Goal: Navigation & Orientation: Find specific page/section

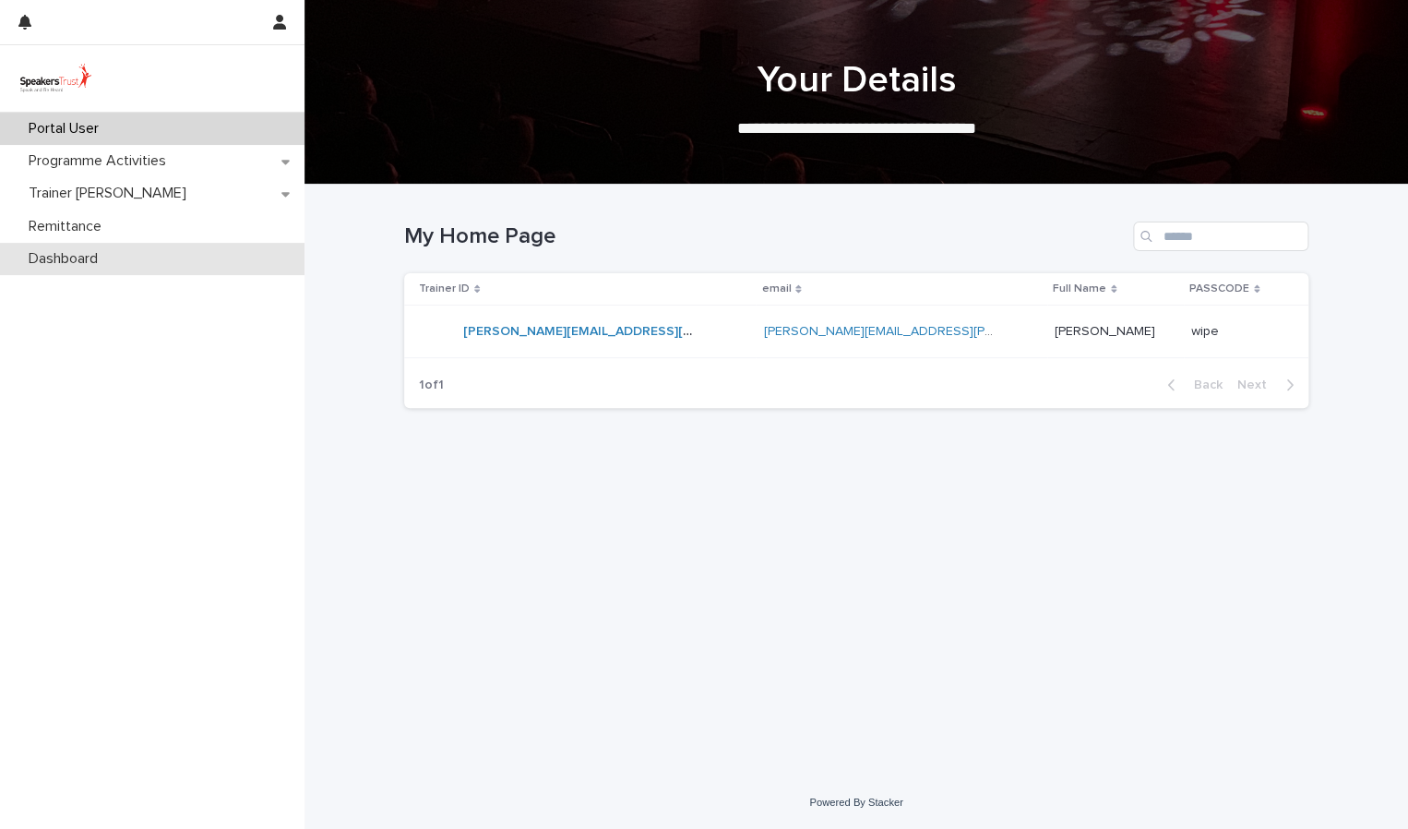
click at [66, 257] on p "Dashboard" at bounding box center [66, 259] width 91 height 18
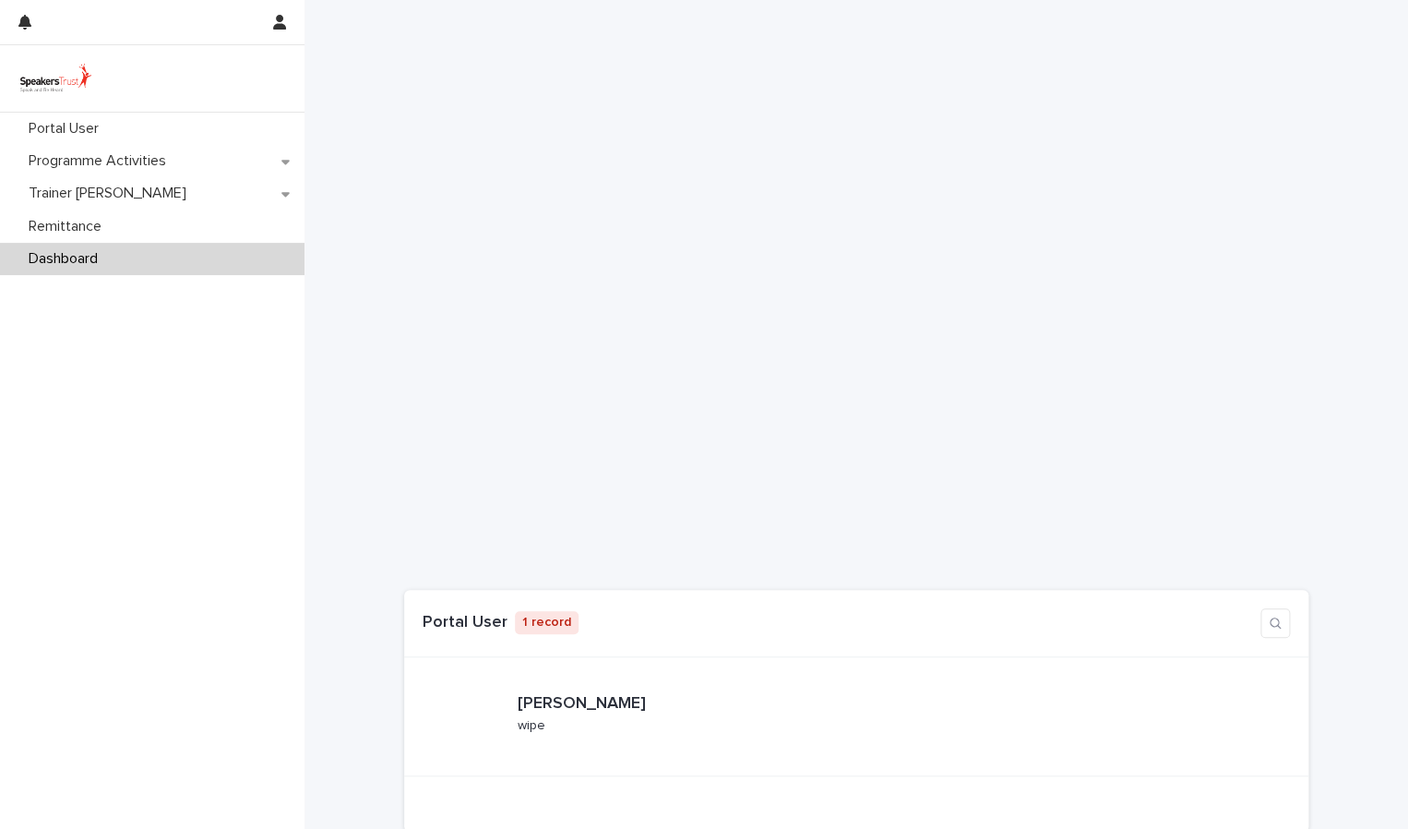
scroll to position [299, 0]
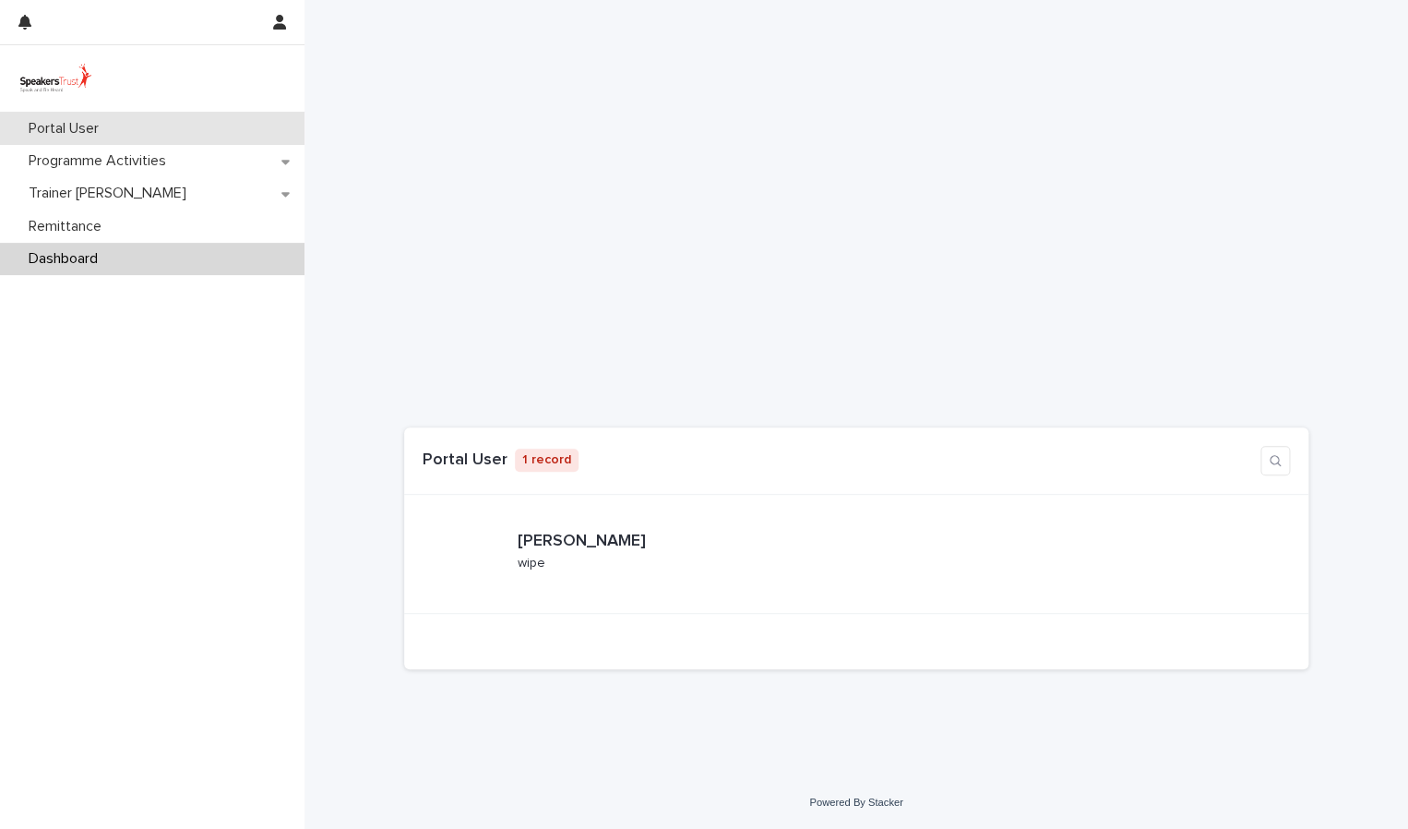
click at [91, 126] on p "Portal User" at bounding box center [67, 129] width 92 height 18
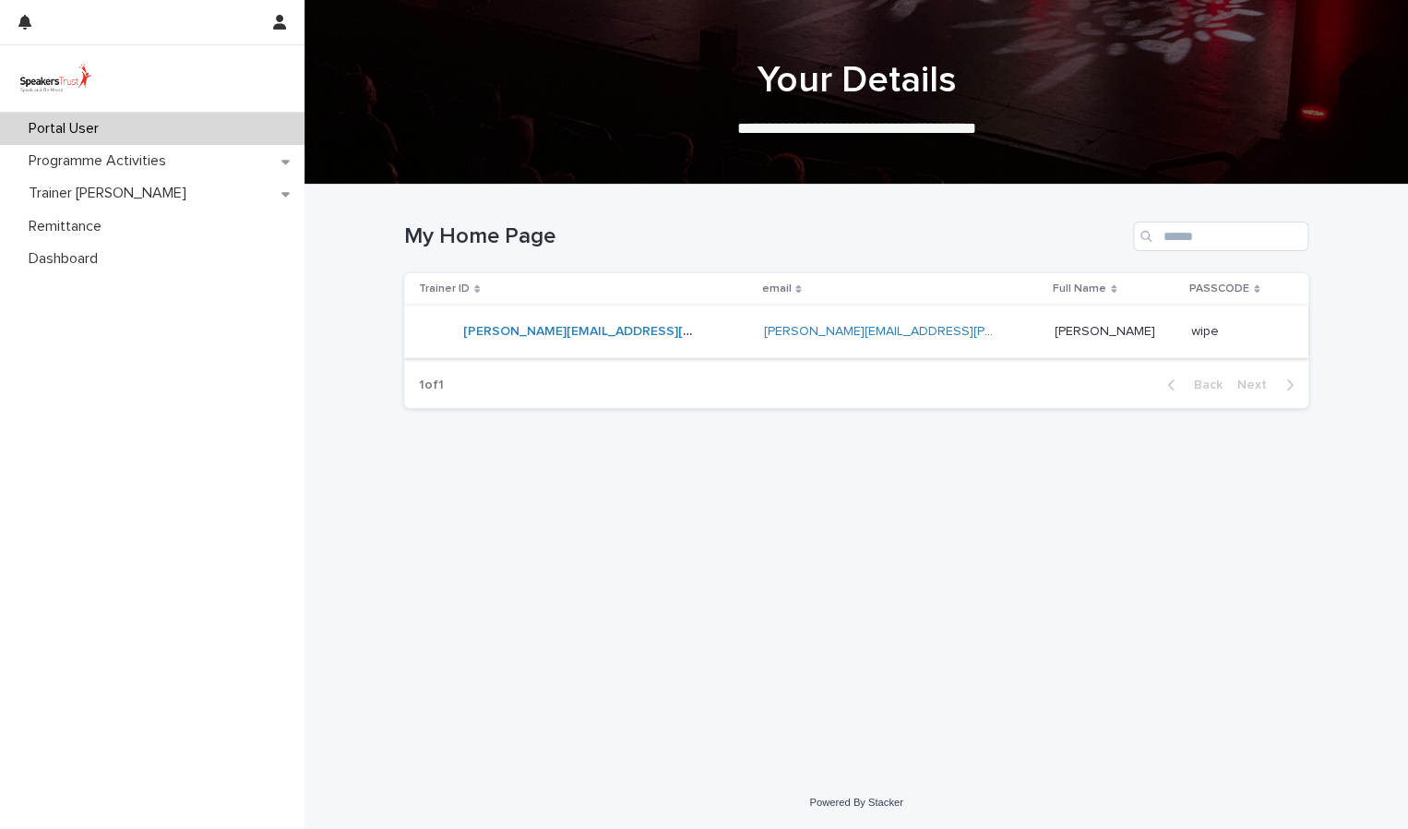
click at [563, 329] on link "[PERSON_NAME][EMAIL_ADDRESS][PERSON_NAME][DOMAIN_NAME]" at bounding box center [674, 331] width 422 height 13
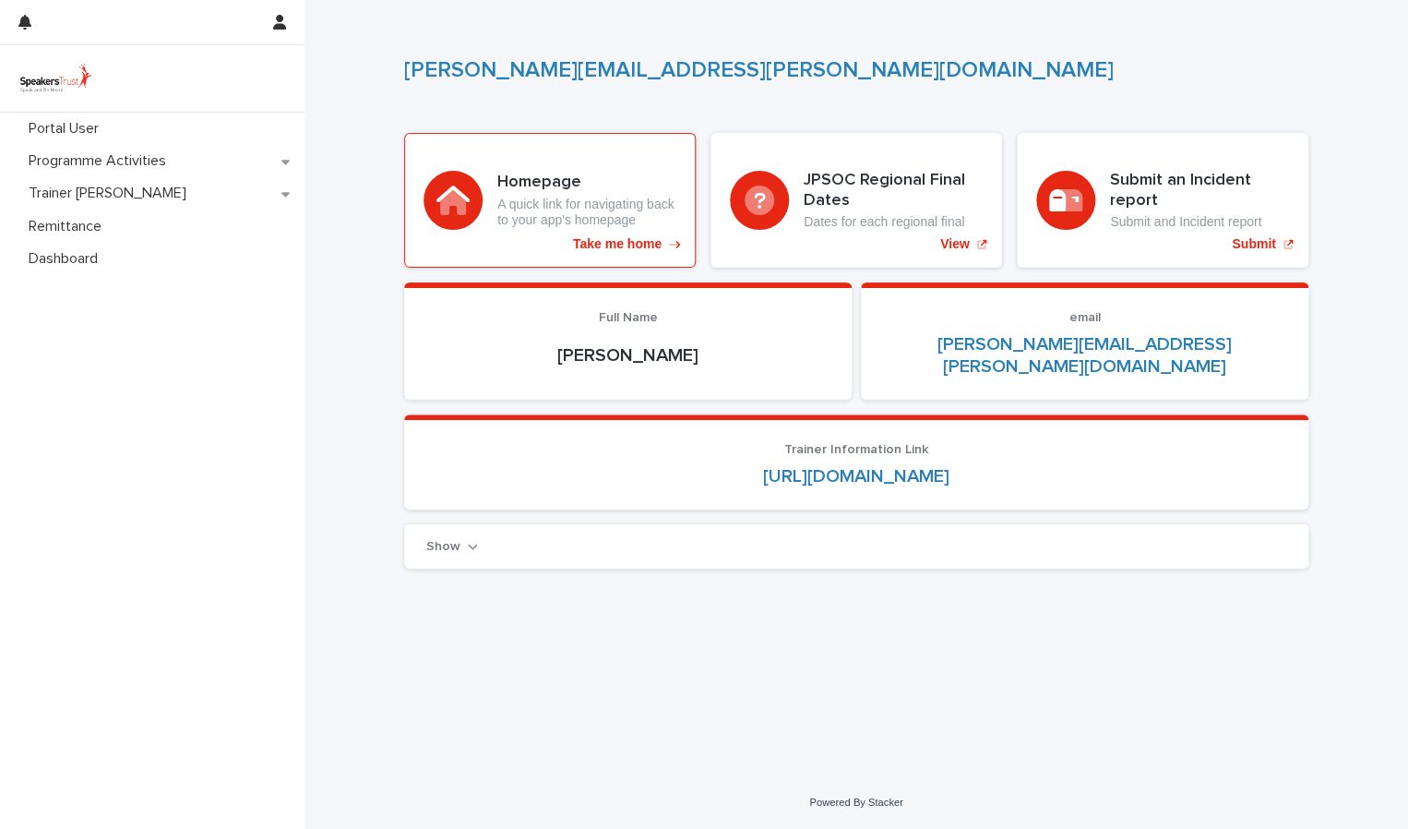
click at [624, 208] on p "A quick link for navigating back to your app's homepage" at bounding box center [586, 212] width 179 height 31
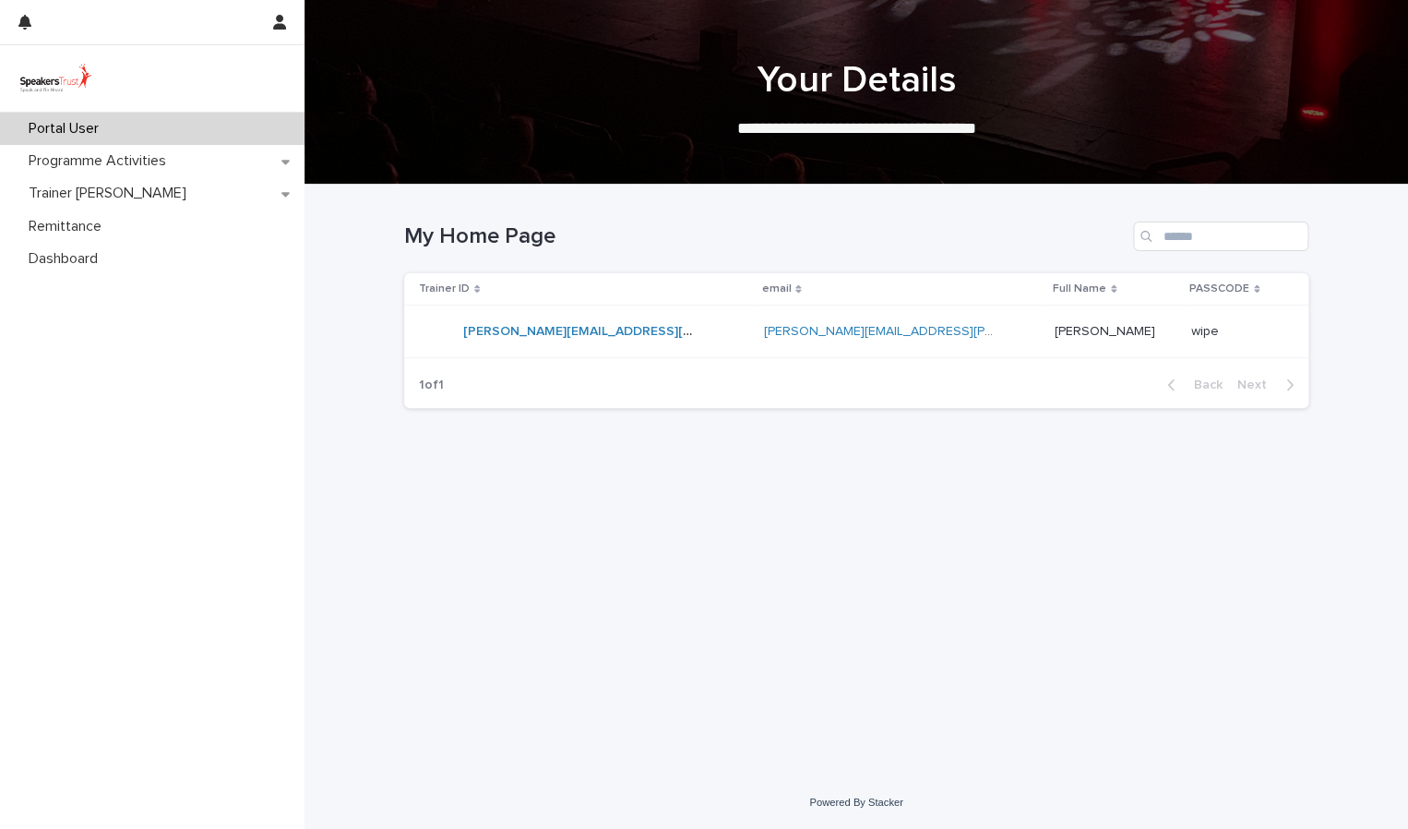
click at [1055, 331] on p "[PERSON_NAME]" at bounding box center [1107, 329] width 104 height 19
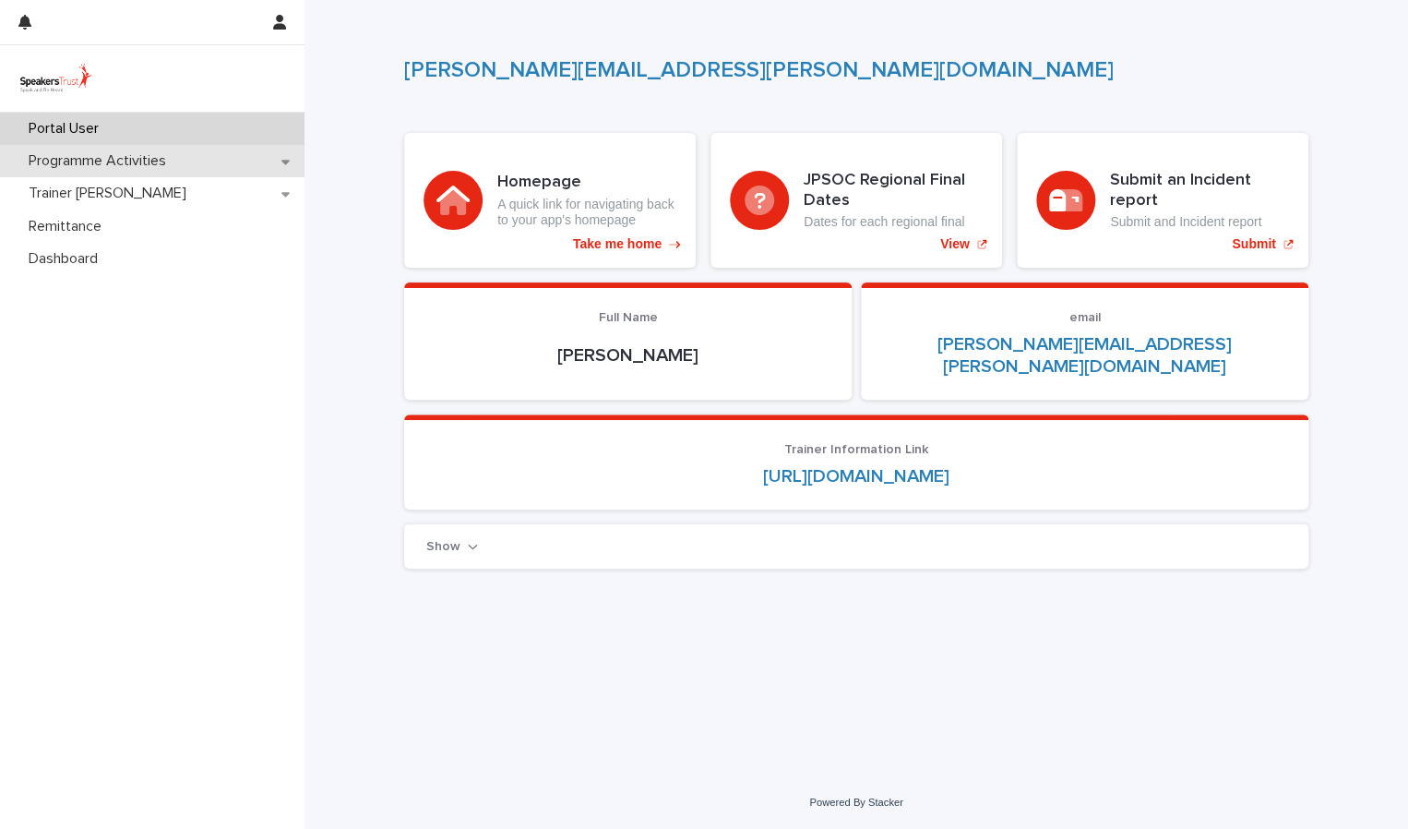
click at [166, 162] on p "Programme Activities" at bounding box center [101, 161] width 160 height 18
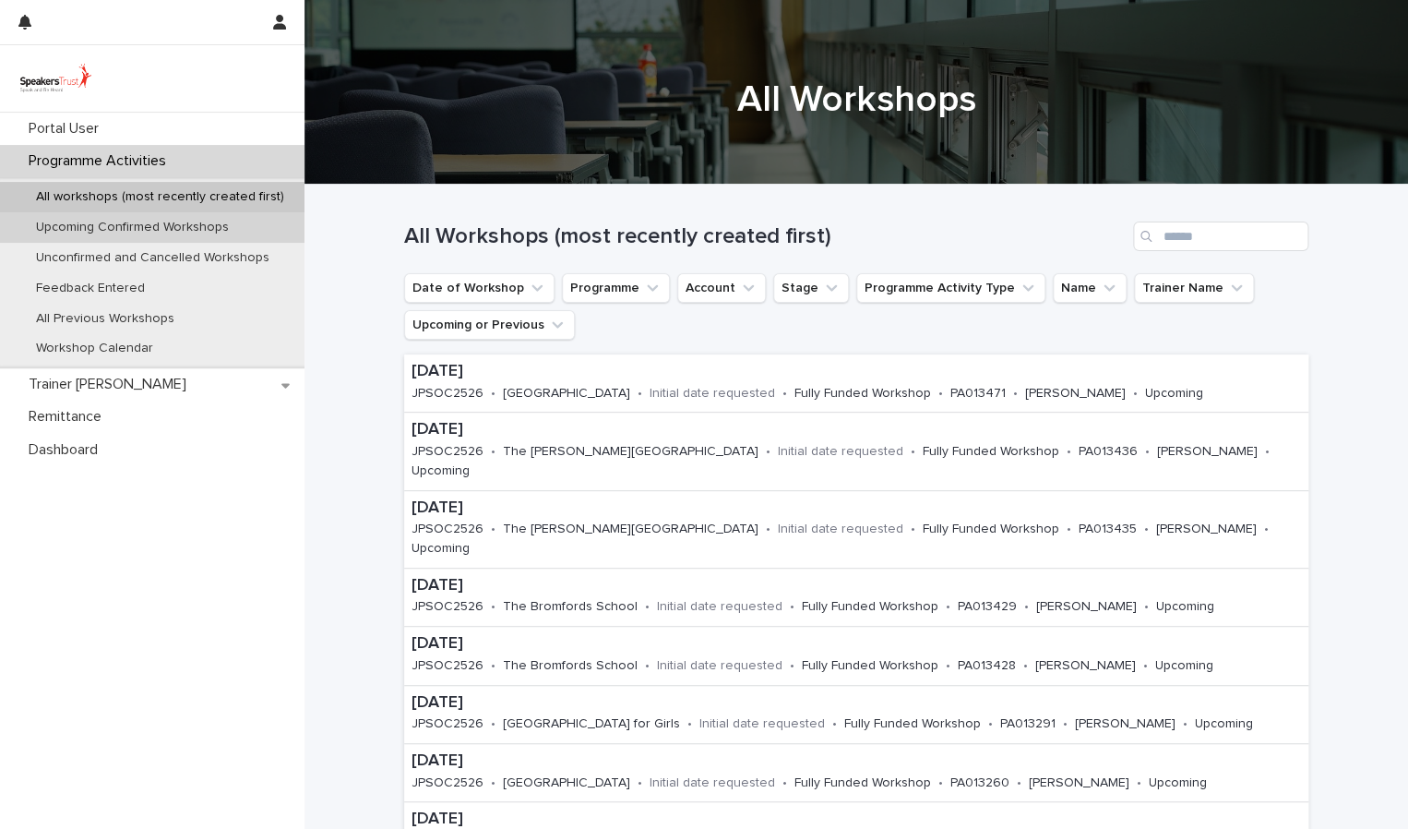
click at [254, 227] on div "Upcoming Confirmed Workshops" at bounding box center [152, 227] width 305 height 30
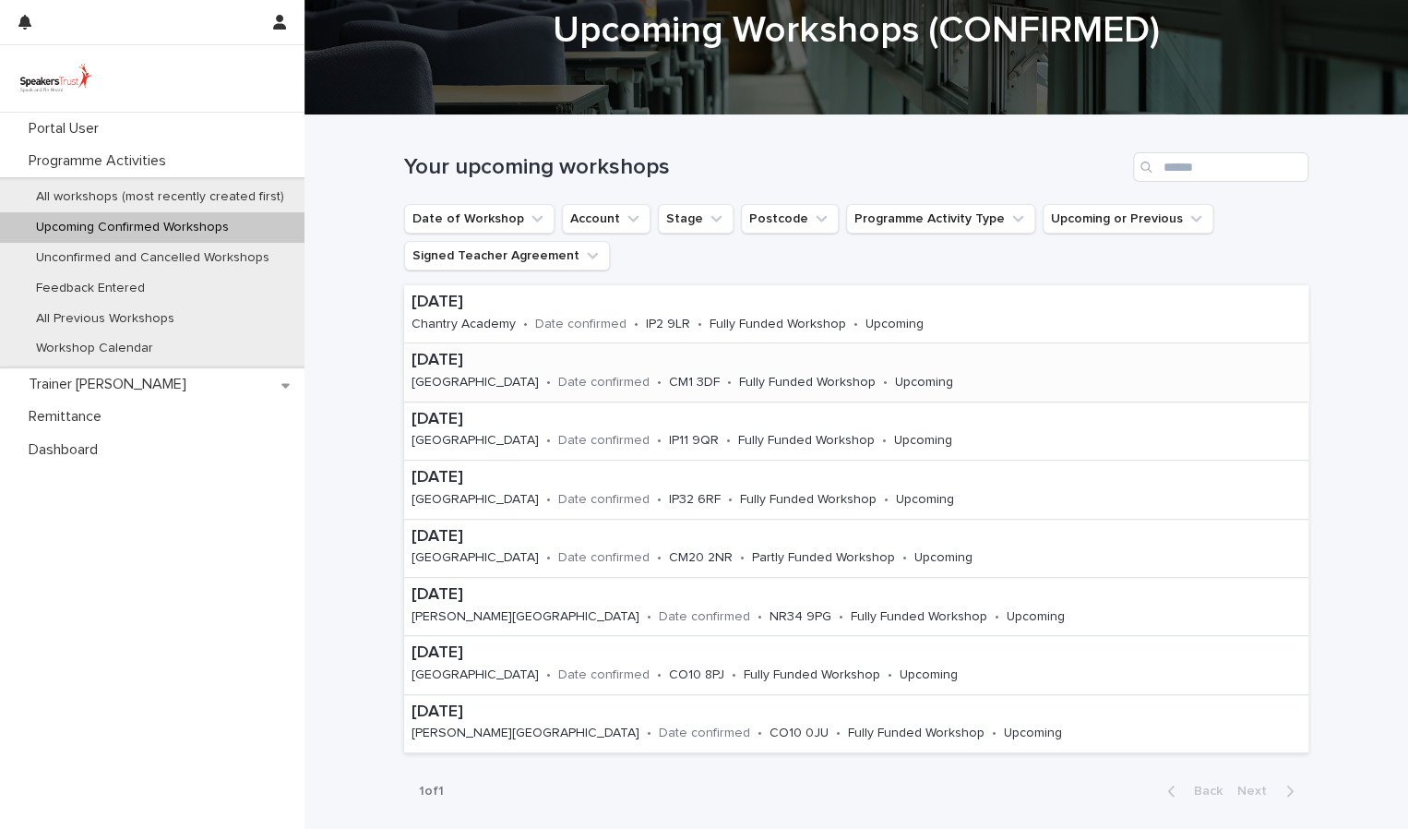
scroll to position [67, 0]
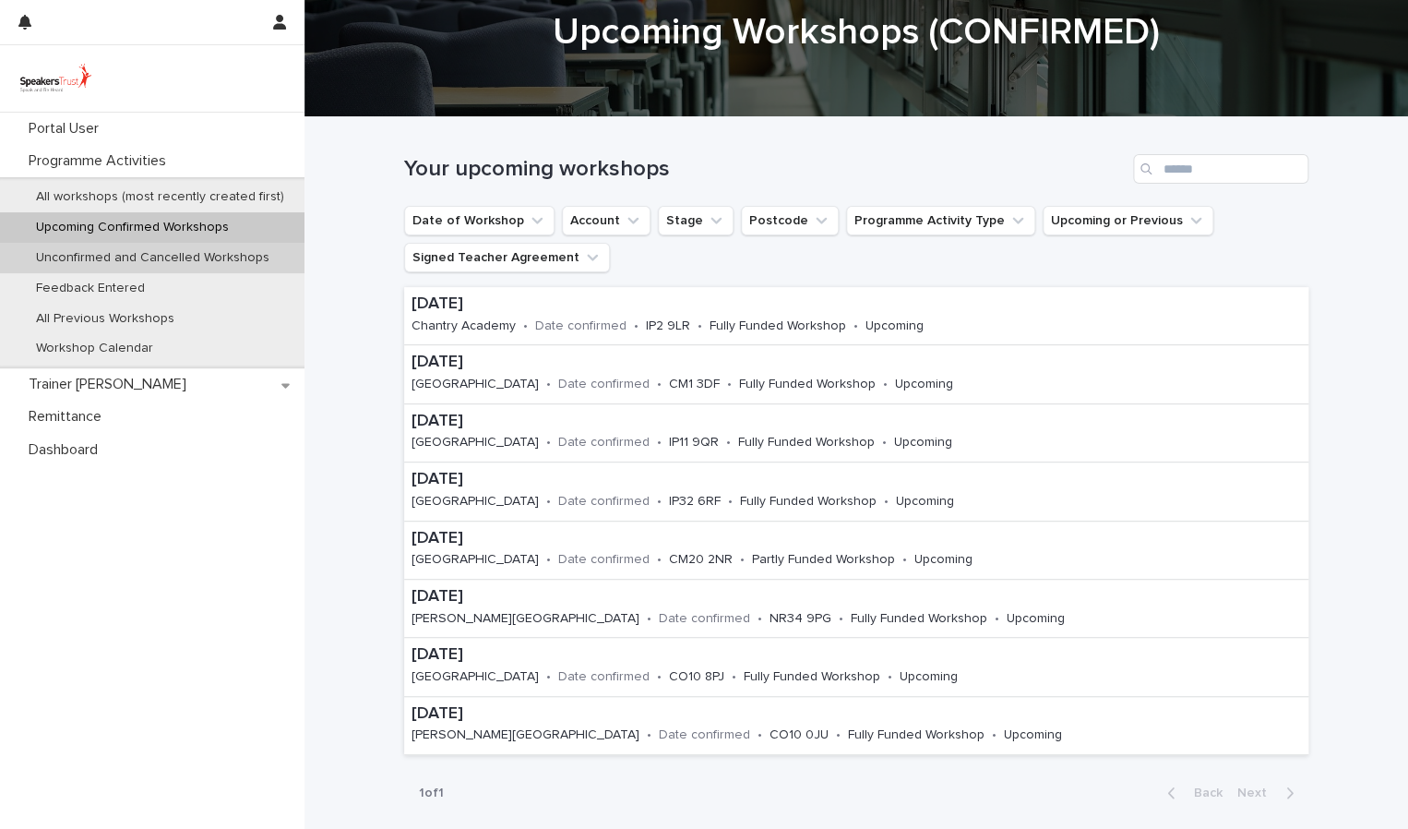
click at [249, 261] on p "Unconfirmed and Cancelled Workshops" at bounding box center [152, 258] width 263 height 16
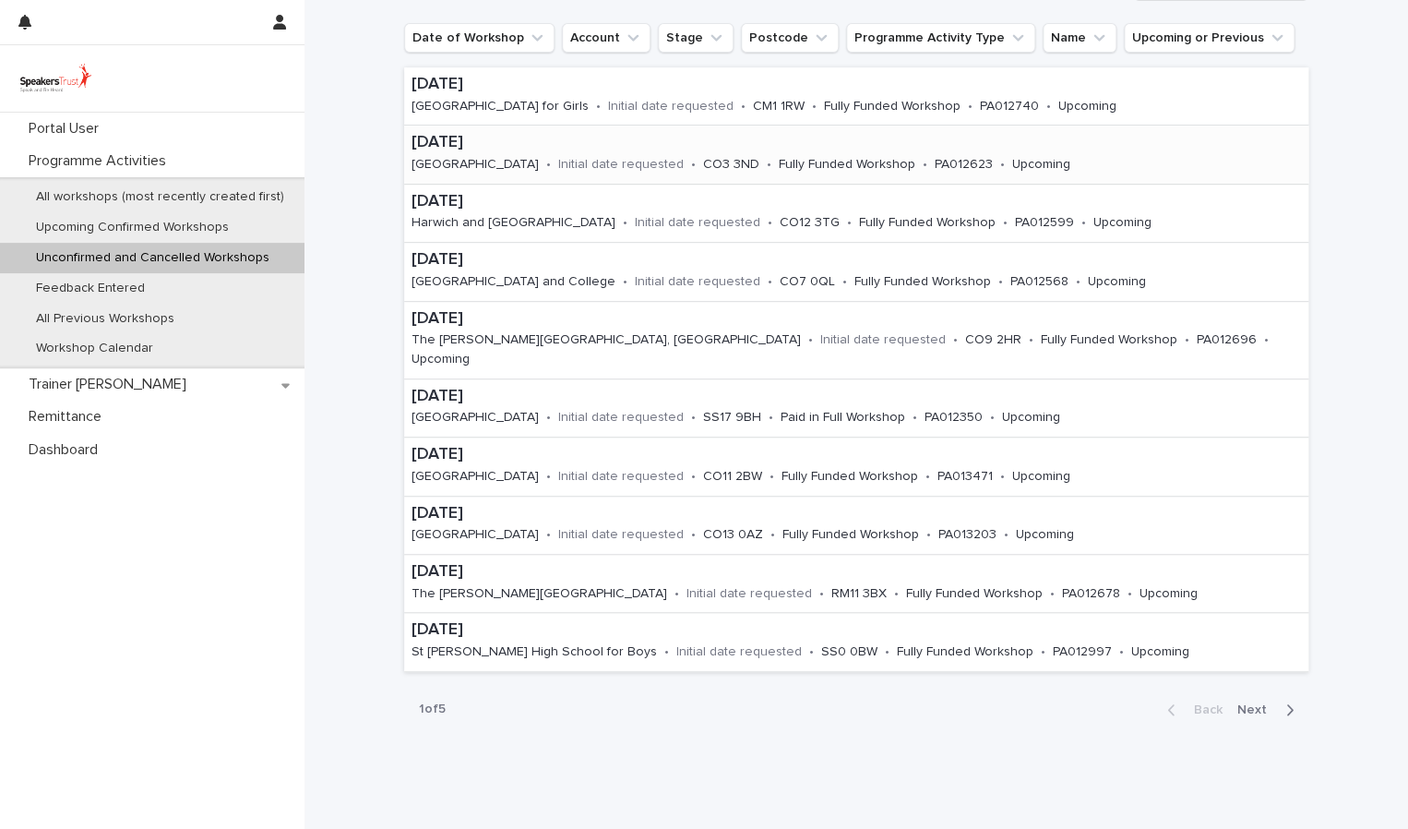
scroll to position [252, 0]
click at [139, 224] on p "Upcoming Confirmed Workshops" at bounding box center [132, 228] width 222 height 16
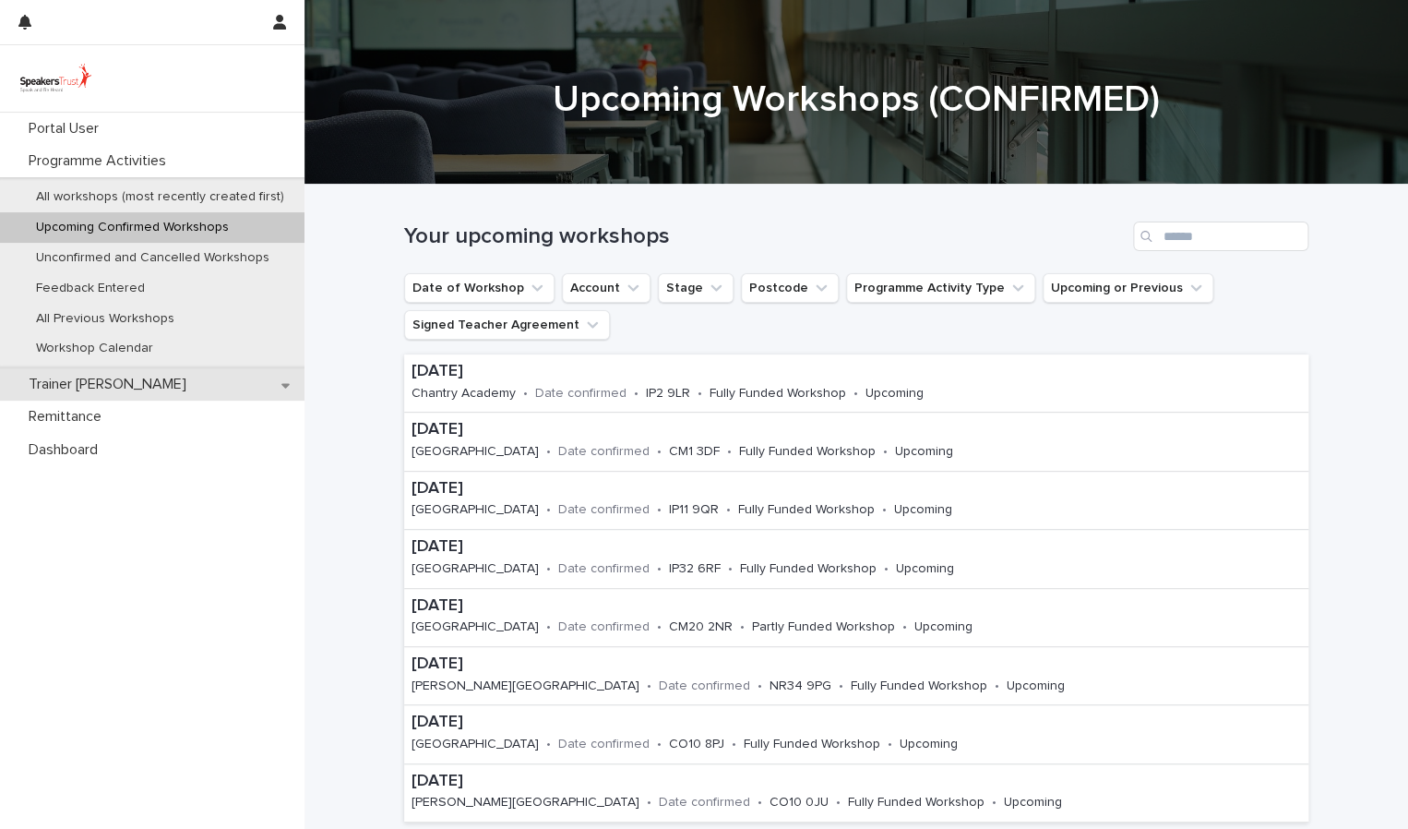
click at [144, 386] on div "Trainer [PERSON_NAME]" at bounding box center [152, 384] width 305 height 32
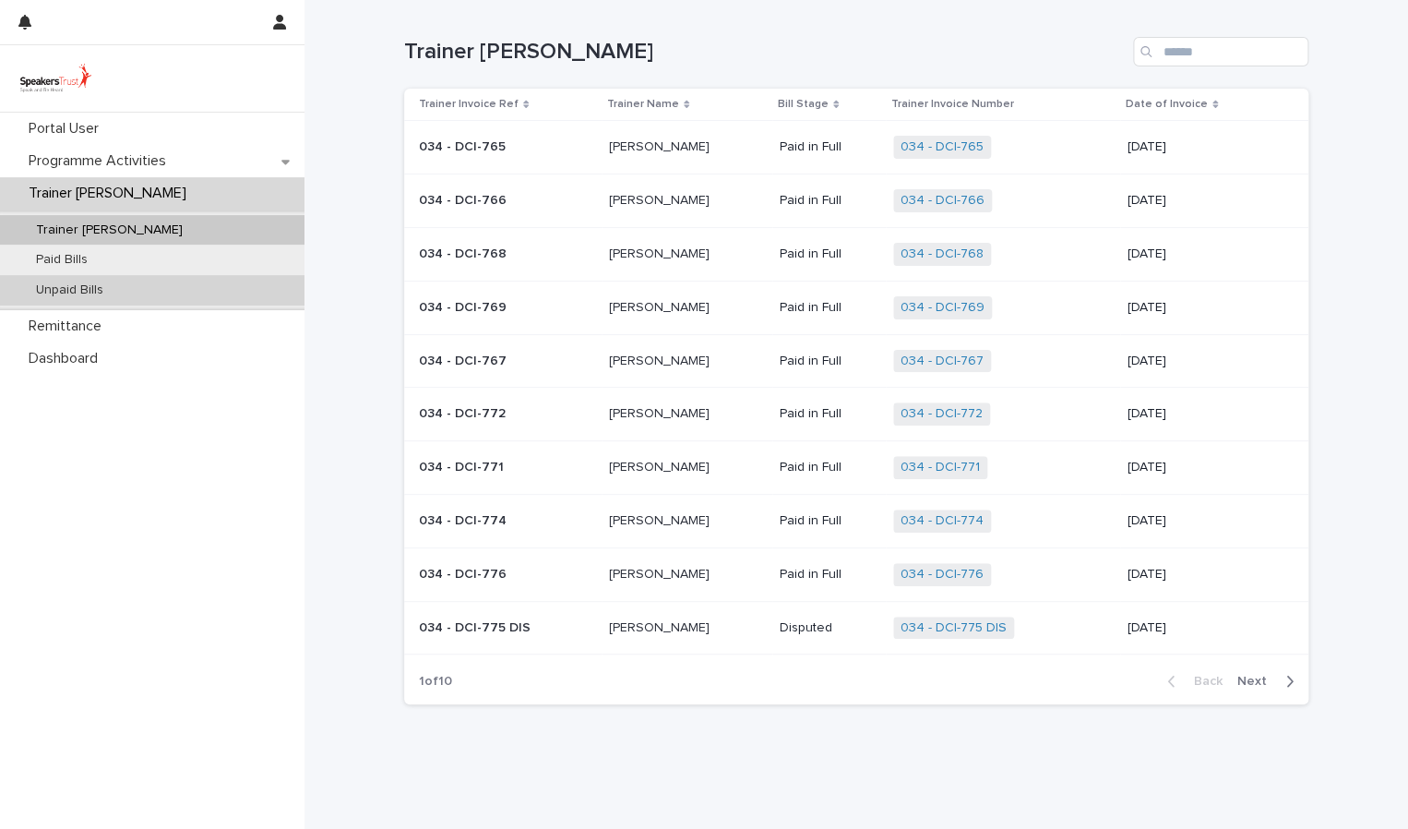
click at [192, 292] on div "Unpaid Bills" at bounding box center [152, 290] width 305 height 30
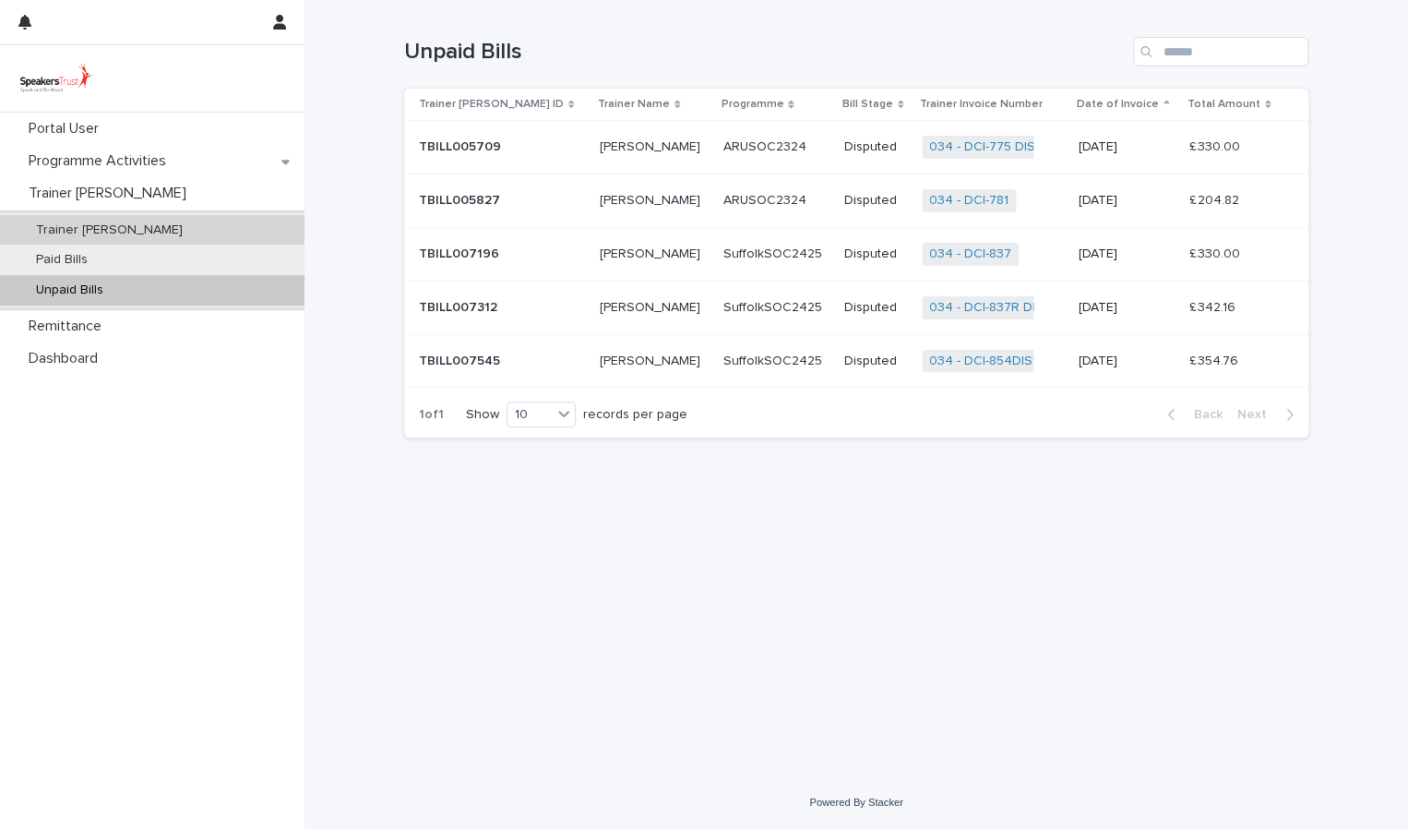
click at [123, 224] on div "Trainer [PERSON_NAME]" at bounding box center [152, 230] width 305 height 30
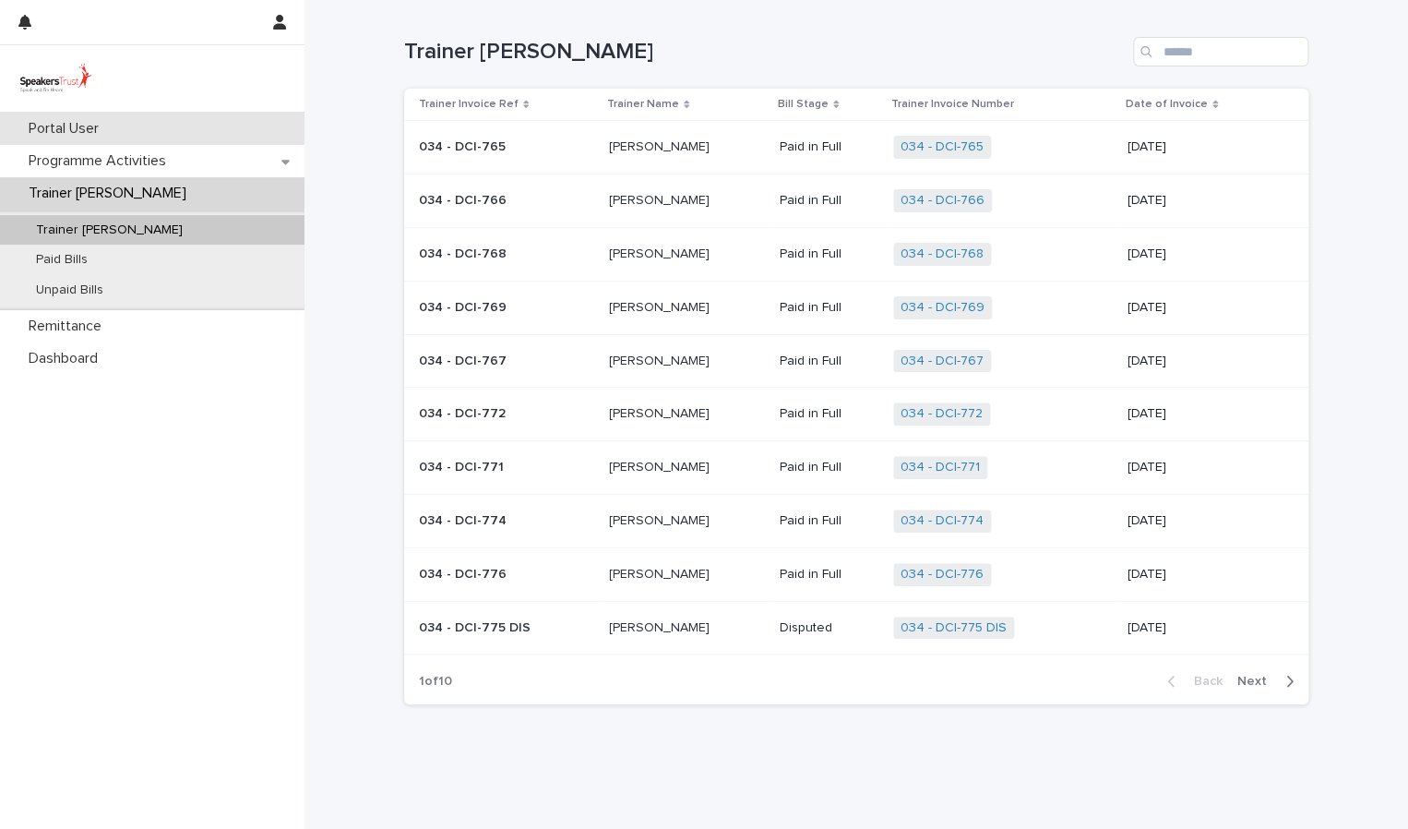
click at [49, 122] on p "Portal User" at bounding box center [67, 129] width 92 height 18
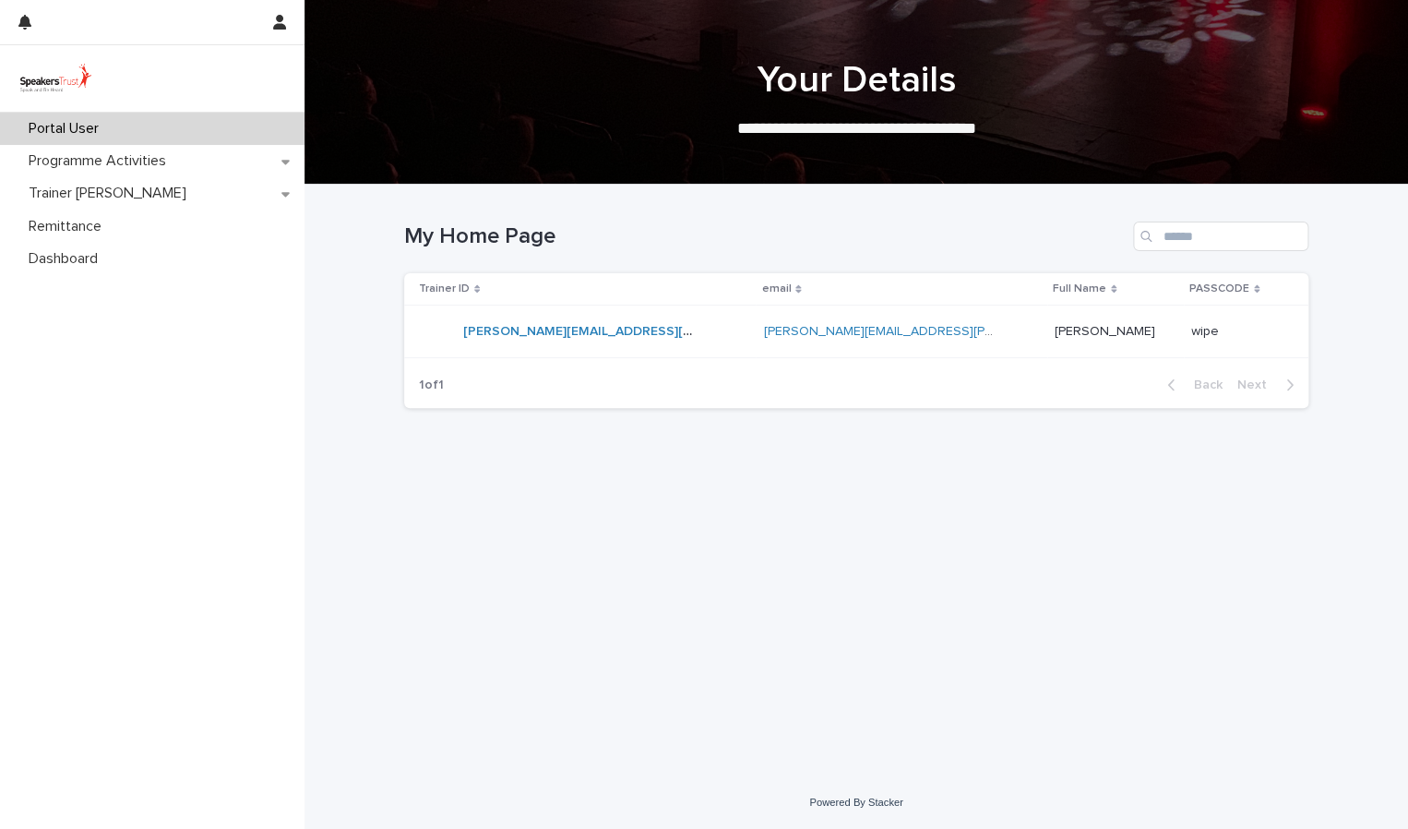
click at [993, 90] on h1 "Your Details" at bounding box center [856, 80] width 904 height 44
click at [1066, 326] on p "[PERSON_NAME]" at bounding box center [1107, 329] width 104 height 19
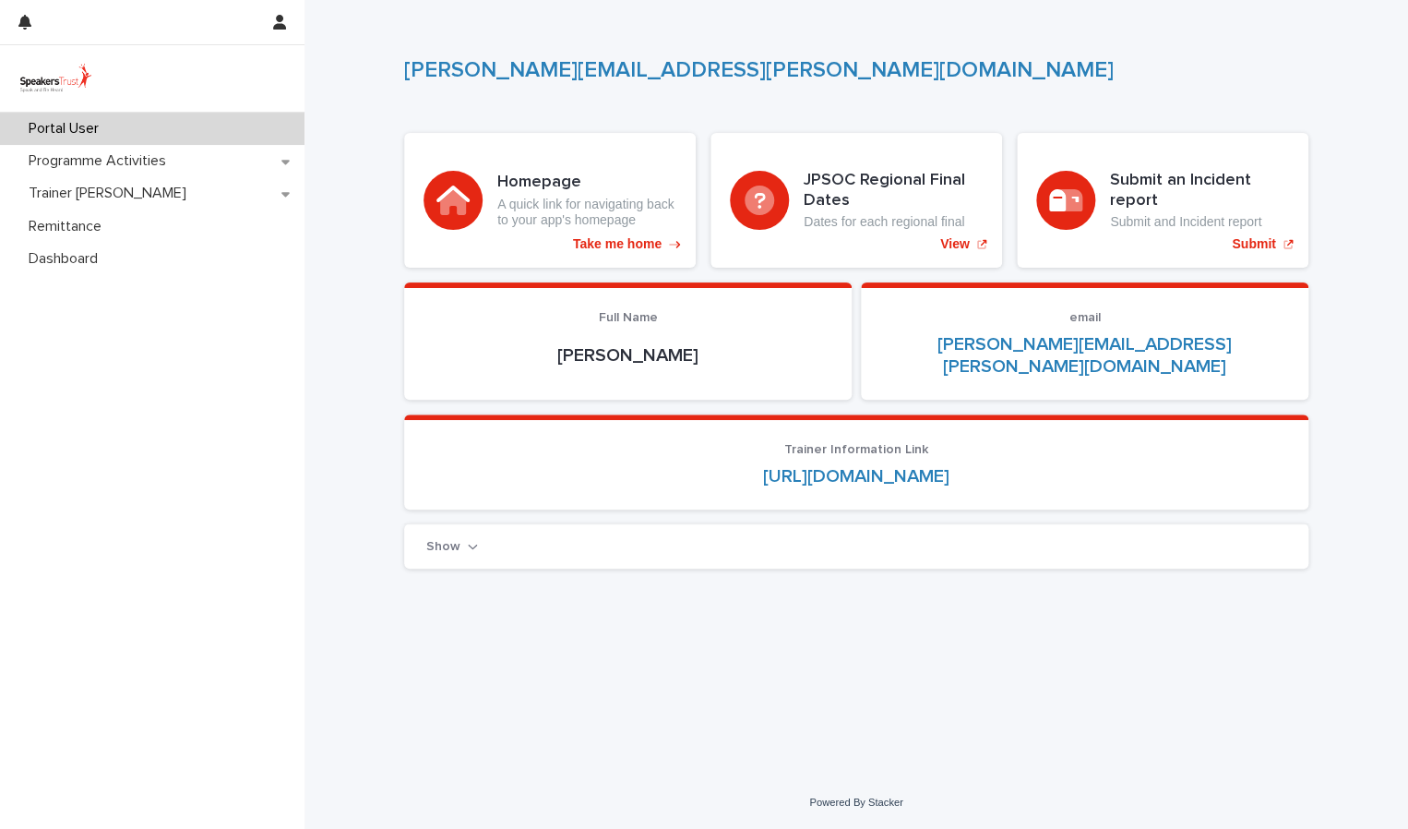
click at [471, 544] on icon "button" at bounding box center [472, 546] width 9 height 5
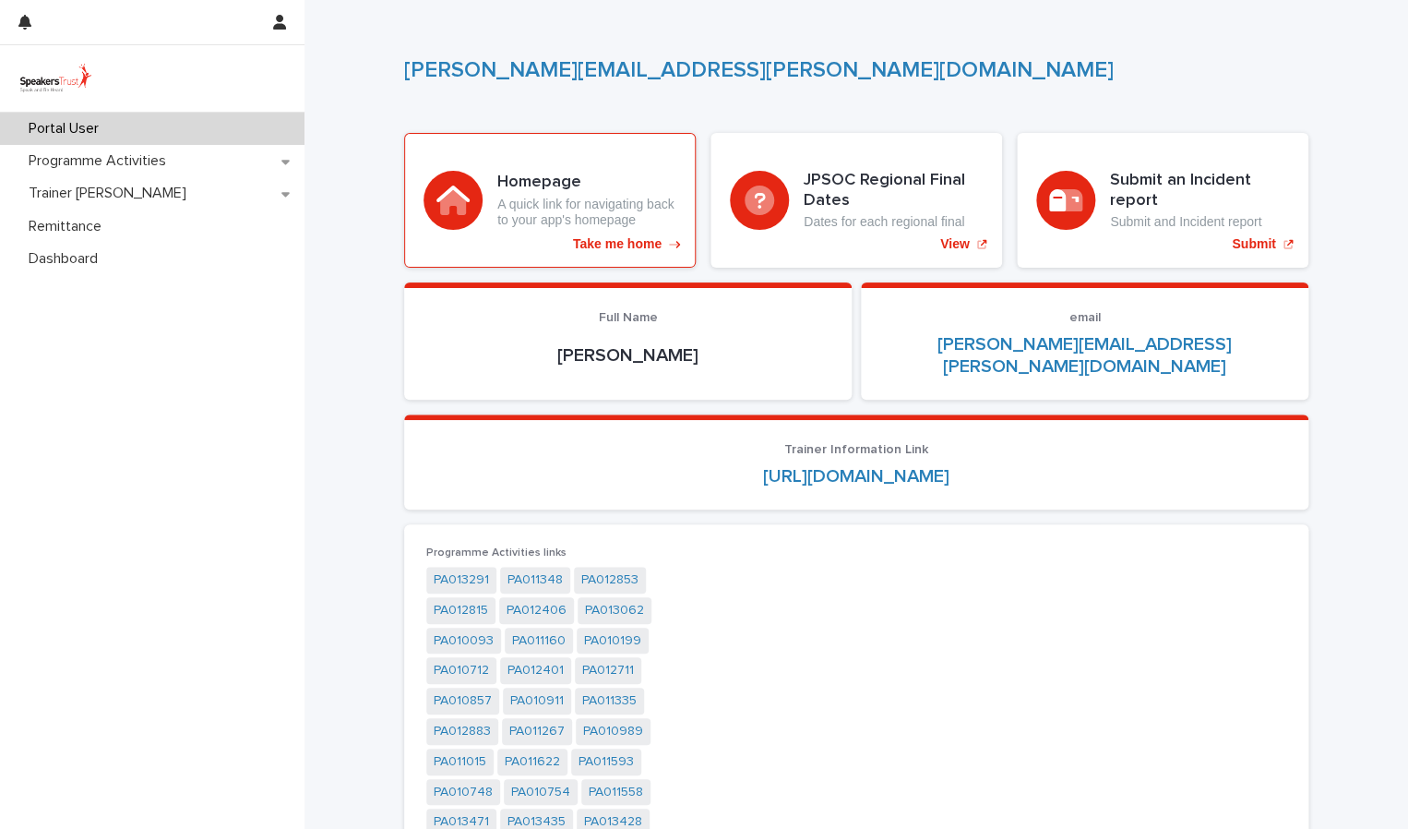
click at [609, 247] on p "Take me home" at bounding box center [617, 244] width 89 height 16
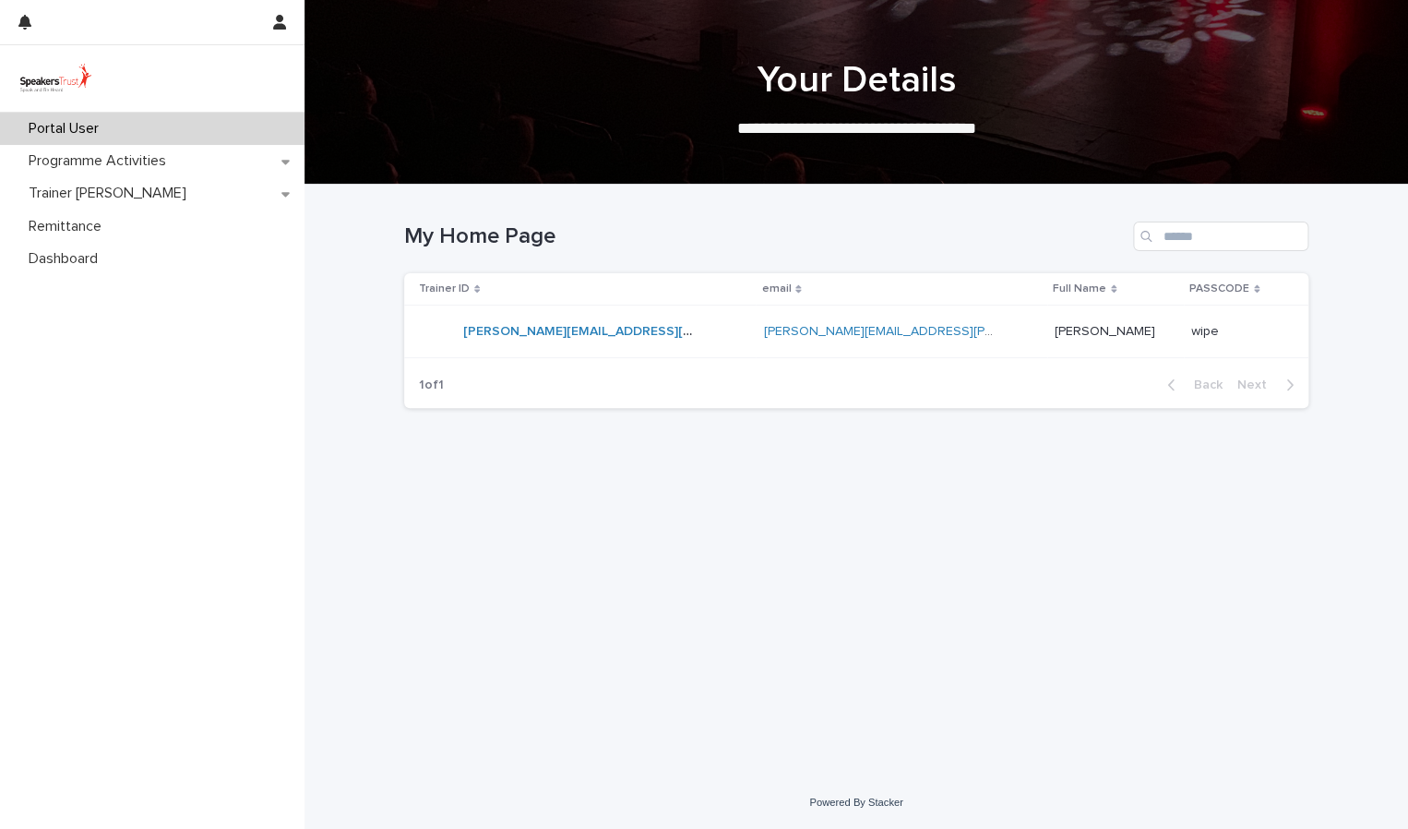
click at [86, 126] on p "Portal User" at bounding box center [67, 129] width 92 height 18
click at [173, 233] on div "Remittance" at bounding box center [152, 226] width 305 height 32
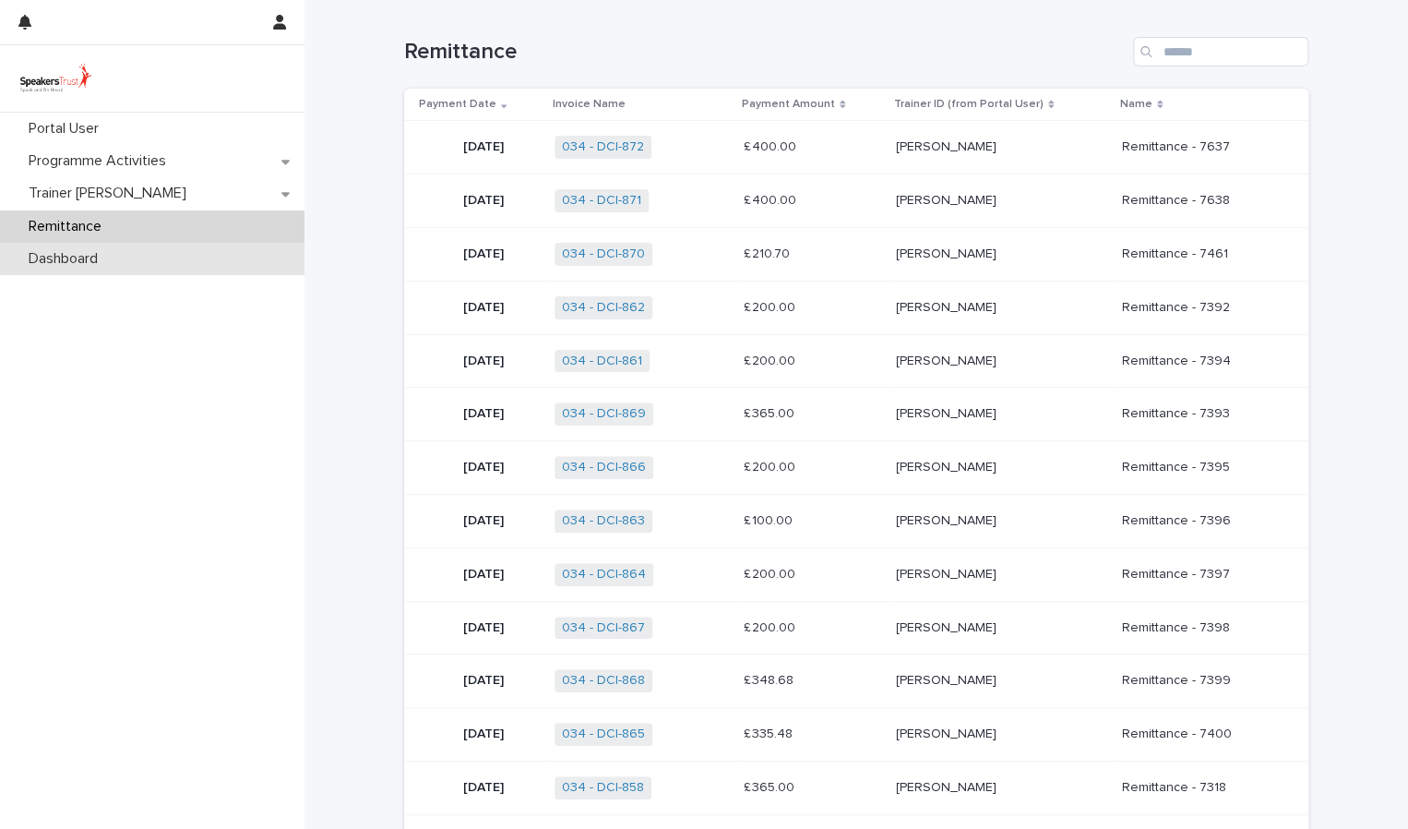
click at [177, 264] on div "Dashboard" at bounding box center [152, 259] width 305 height 32
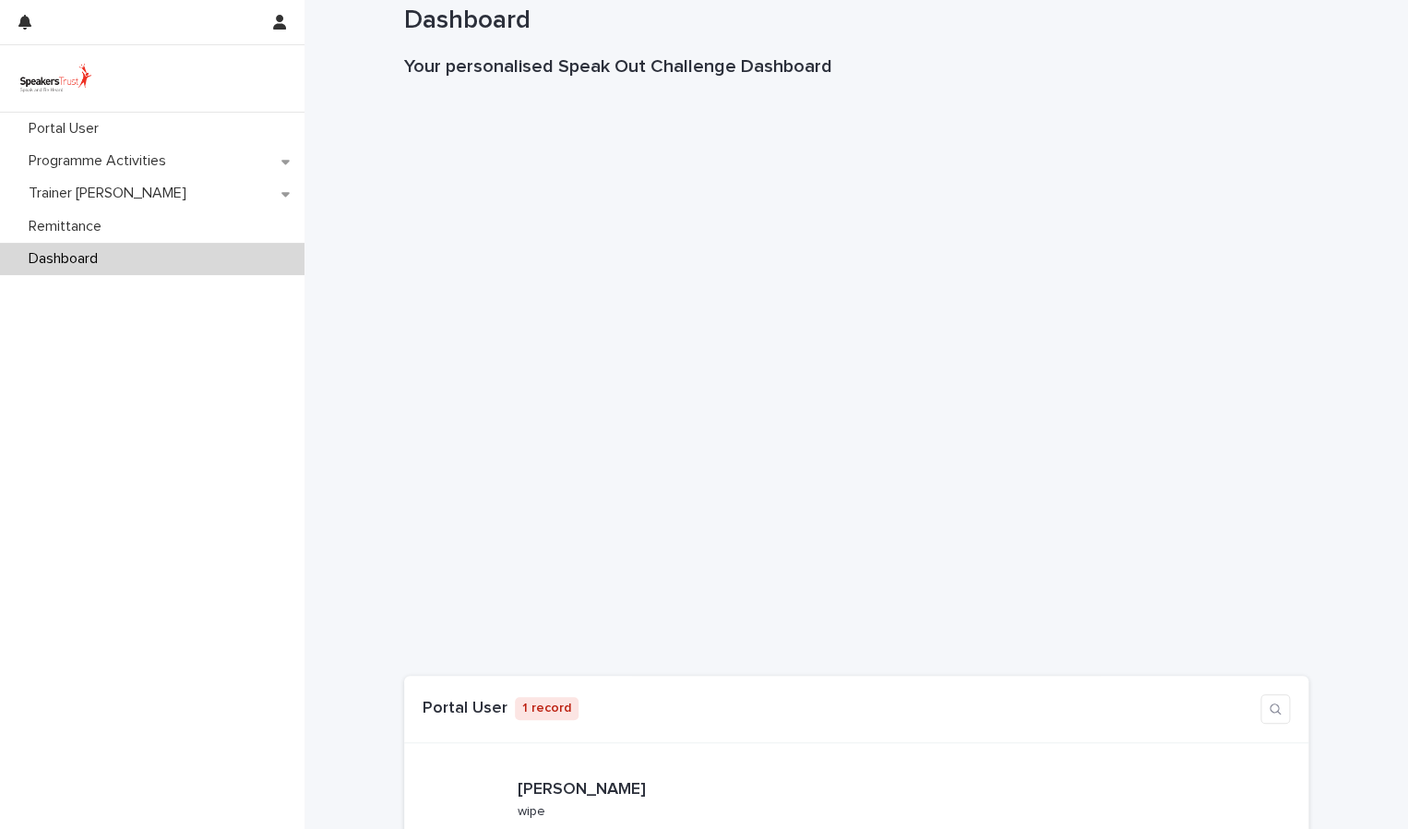
scroll to position [66, 0]
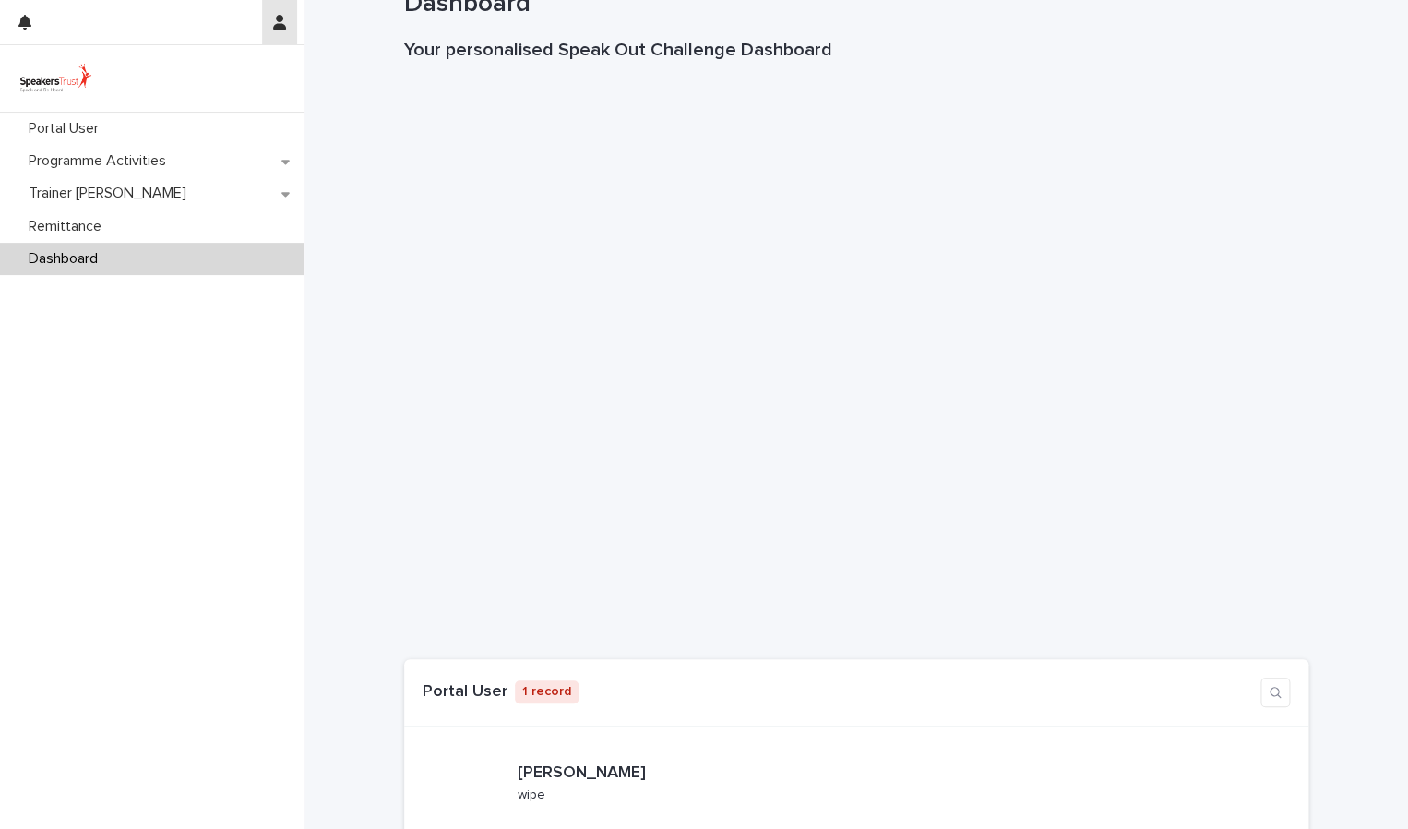
click at [280, 19] on icon "button" at bounding box center [279, 22] width 13 height 15
click at [24, 25] on div at bounding box center [704, 414] width 1408 height 829
click at [24, 25] on icon "button" at bounding box center [24, 22] width 13 height 15
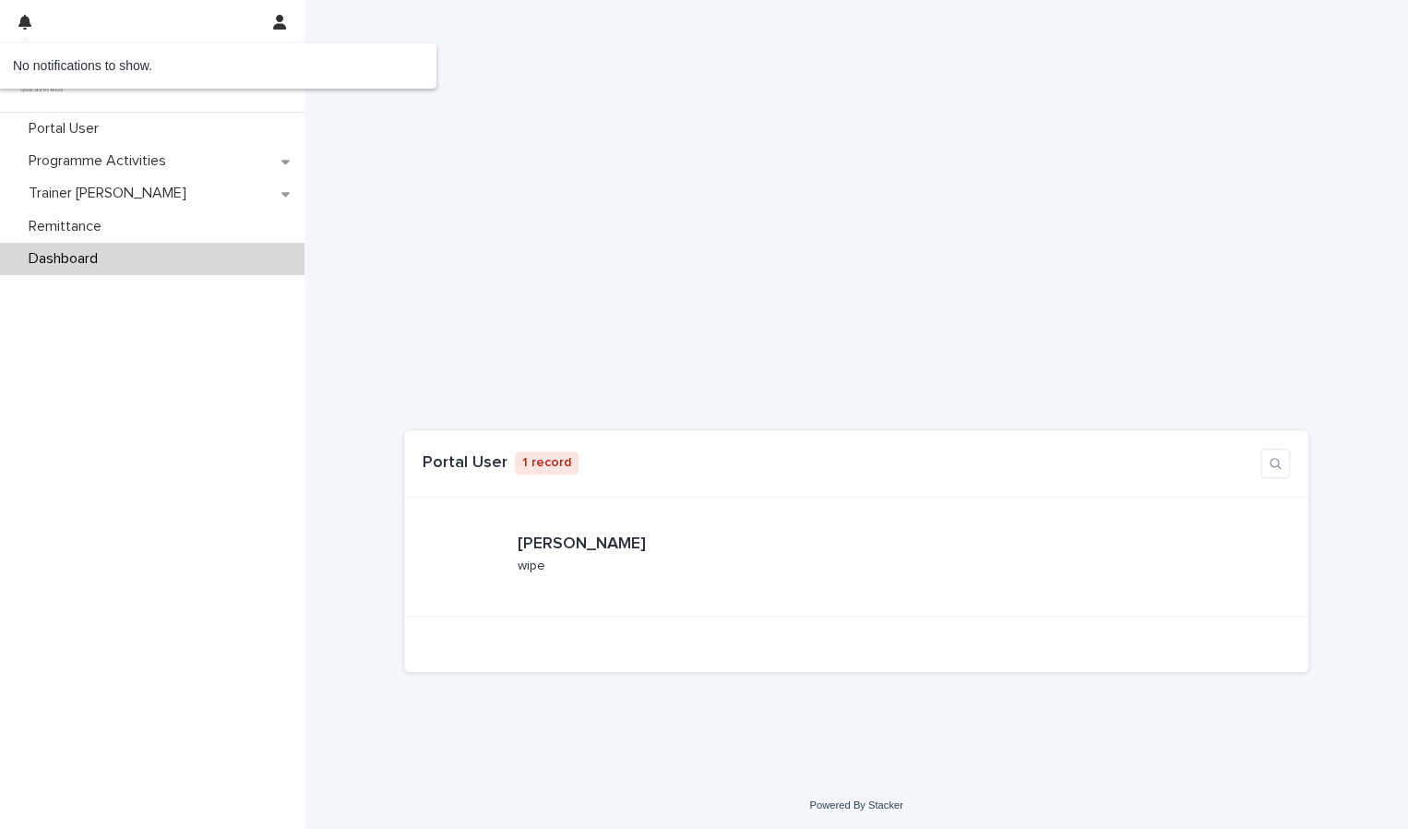
scroll to position [299, 0]
